Goal: Transaction & Acquisition: Purchase product/service

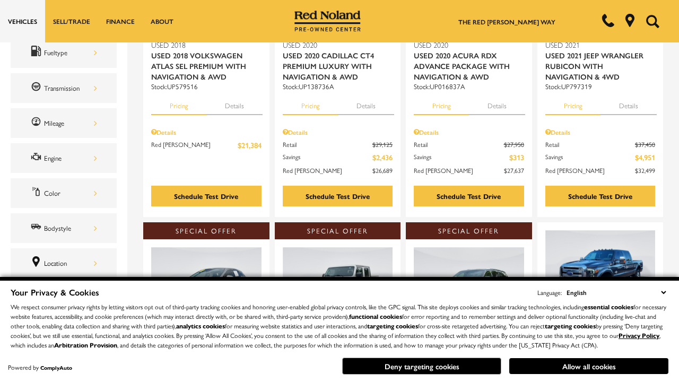
scroll to position [65, 0]
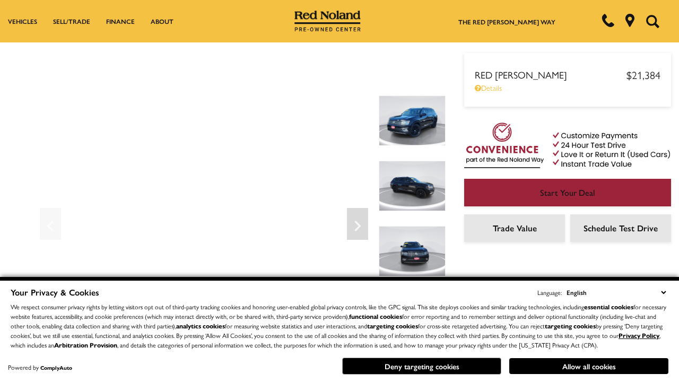
scroll to position [555, 0]
